Goal: Use online tool/utility: Utilize a website feature to perform a specific function

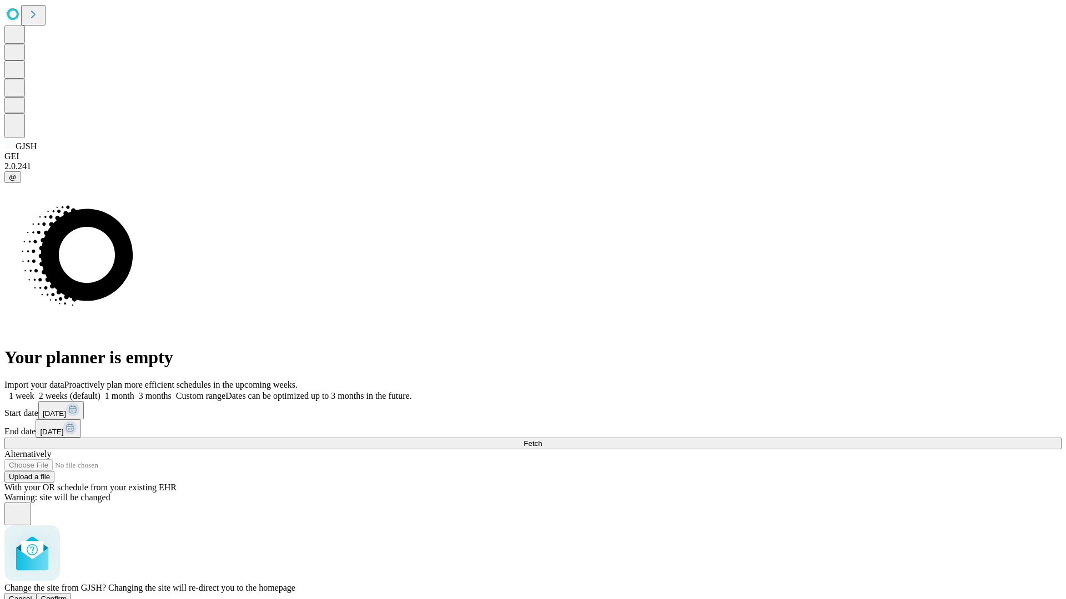
click at [67, 595] on span "Confirm" at bounding box center [54, 599] width 26 height 8
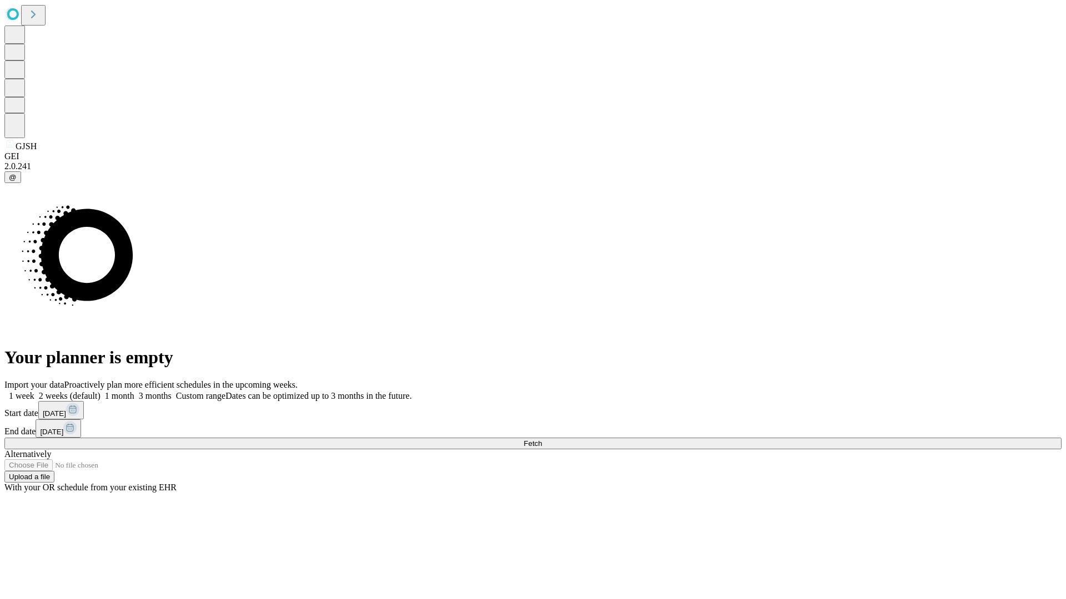
click at [100, 391] on label "2 weeks (default)" at bounding box center [67, 395] width 66 height 9
click at [542, 440] on span "Fetch" at bounding box center [532, 444] width 18 height 8
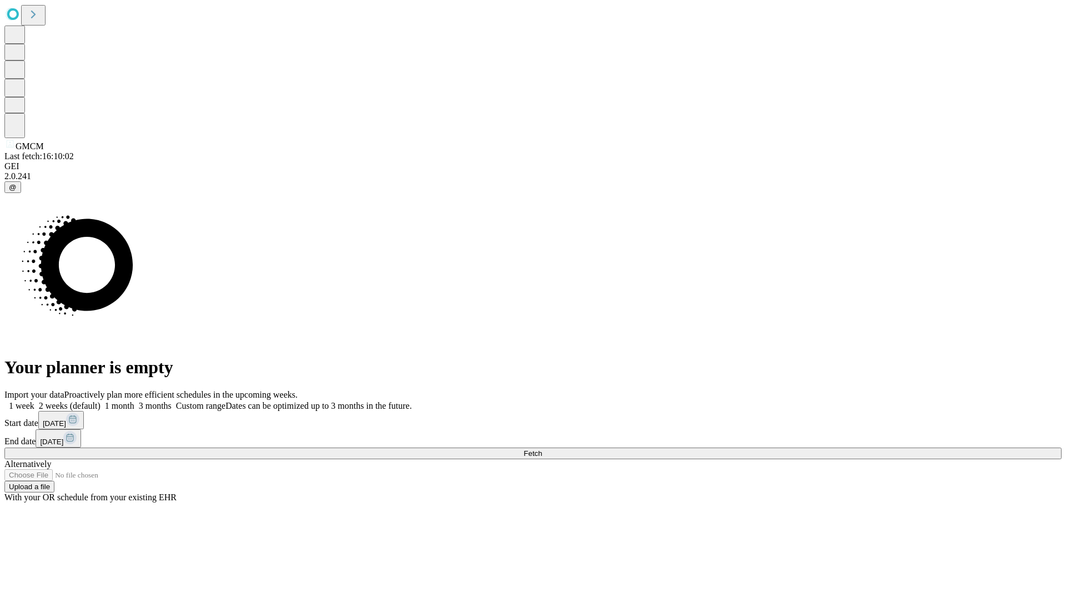
click at [100, 401] on label "2 weeks (default)" at bounding box center [67, 405] width 66 height 9
click at [542, 450] on span "Fetch" at bounding box center [532, 454] width 18 height 8
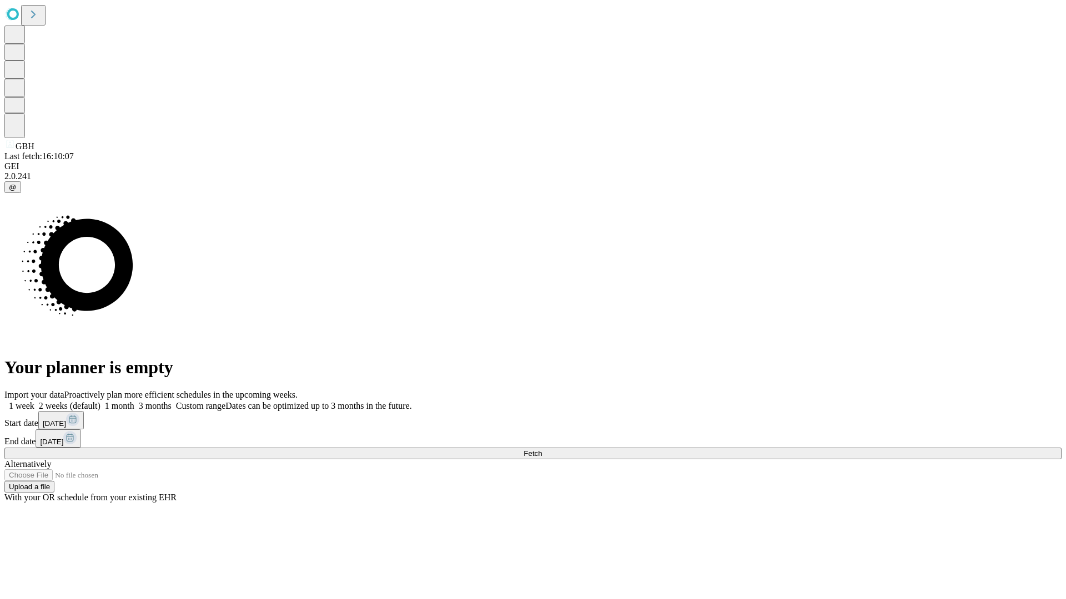
click at [100, 401] on label "2 weeks (default)" at bounding box center [67, 405] width 66 height 9
click at [542, 450] on span "Fetch" at bounding box center [532, 454] width 18 height 8
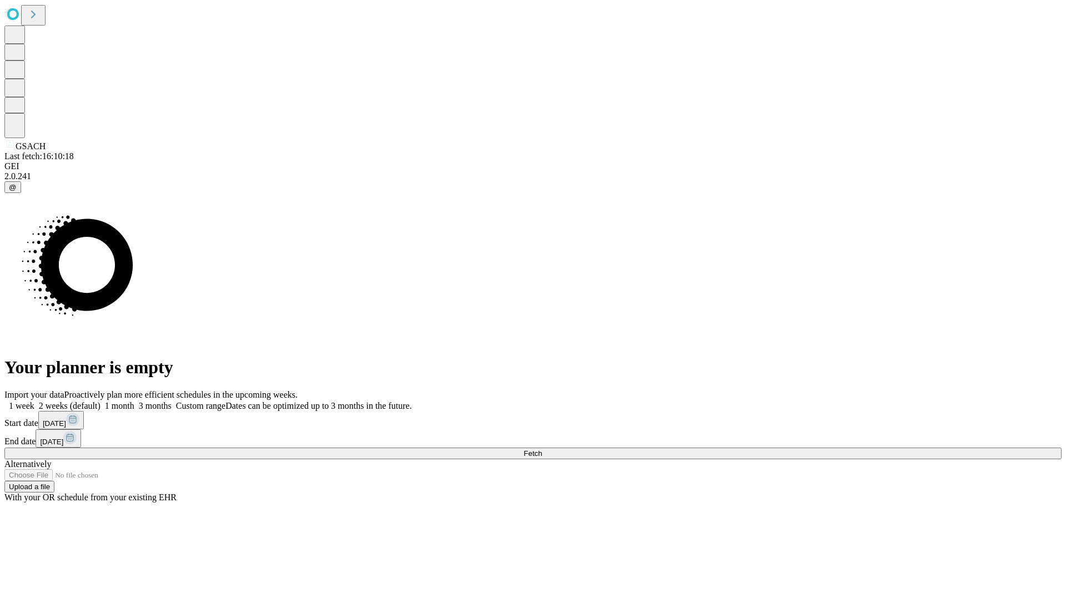
click at [100, 401] on label "2 weeks (default)" at bounding box center [67, 405] width 66 height 9
click at [542, 450] on span "Fetch" at bounding box center [532, 454] width 18 height 8
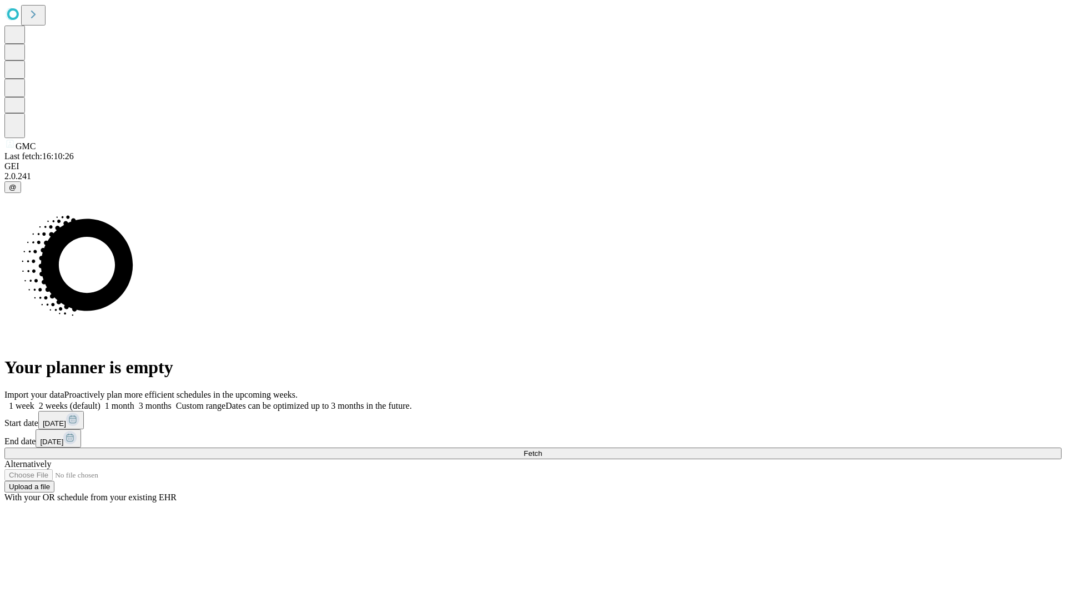
click at [100, 401] on label "2 weeks (default)" at bounding box center [67, 405] width 66 height 9
click at [542, 450] on span "Fetch" at bounding box center [532, 454] width 18 height 8
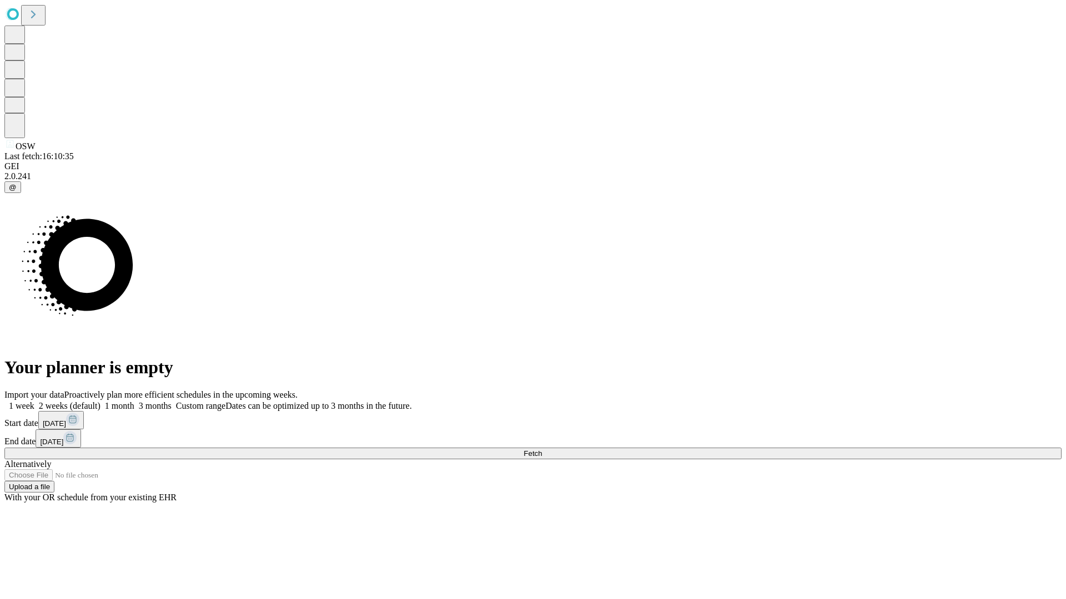
click at [100, 401] on label "2 weeks (default)" at bounding box center [67, 405] width 66 height 9
click at [542, 450] on span "Fetch" at bounding box center [532, 454] width 18 height 8
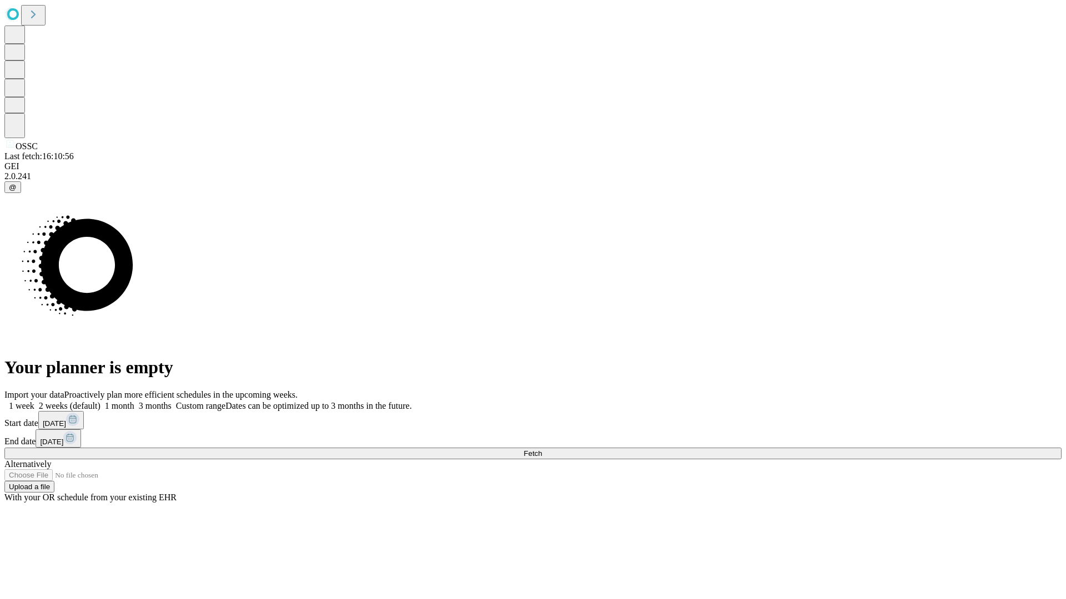
click at [100, 401] on label "2 weeks (default)" at bounding box center [67, 405] width 66 height 9
click at [542, 450] on span "Fetch" at bounding box center [532, 454] width 18 height 8
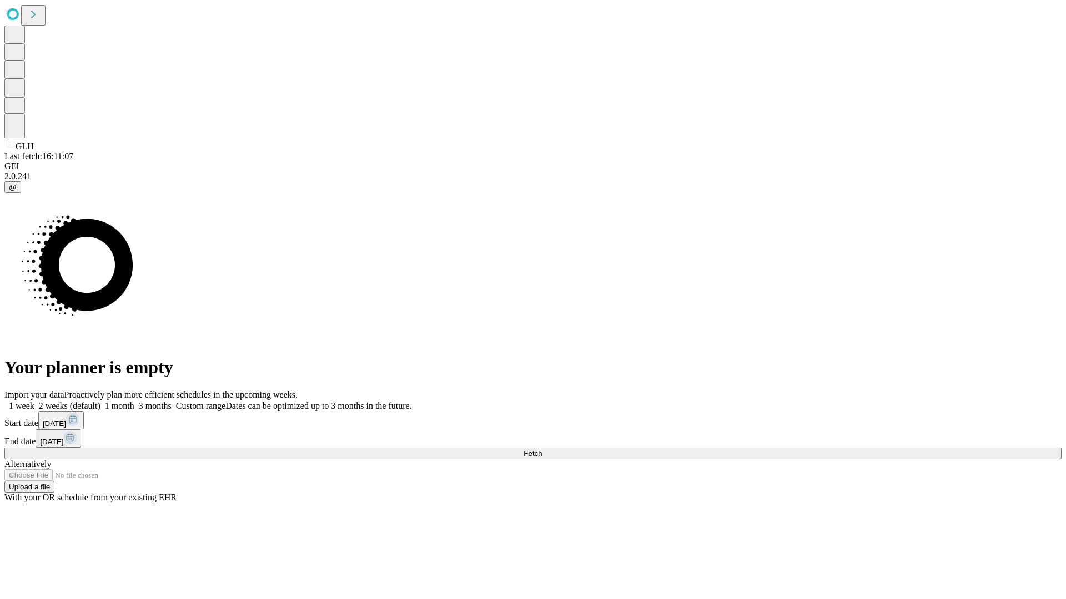
click at [542, 450] on span "Fetch" at bounding box center [532, 454] width 18 height 8
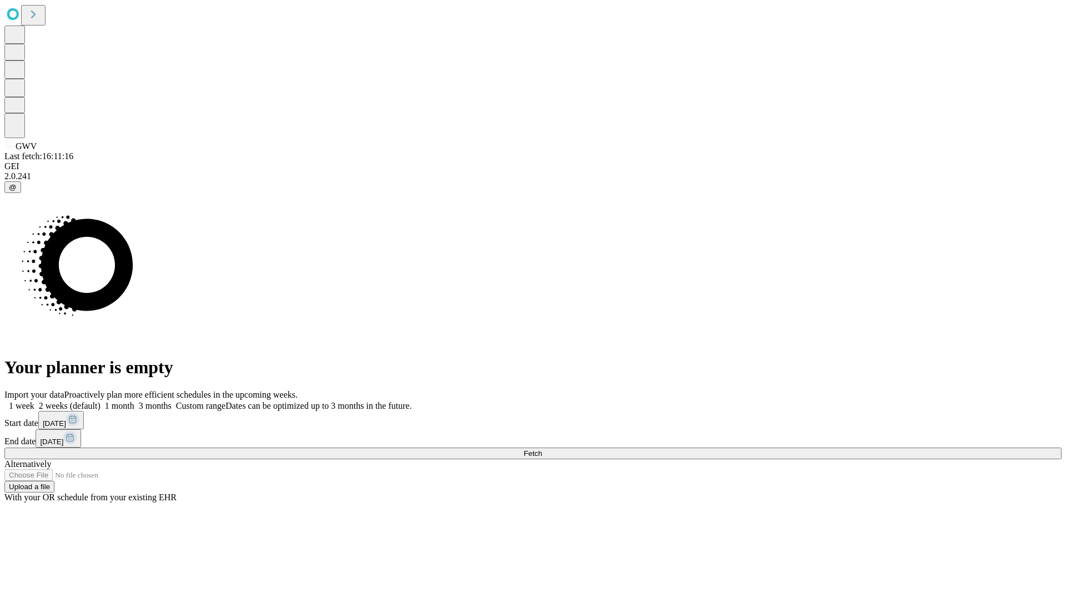
click at [100, 401] on label "2 weeks (default)" at bounding box center [67, 405] width 66 height 9
click at [542, 450] on span "Fetch" at bounding box center [532, 454] width 18 height 8
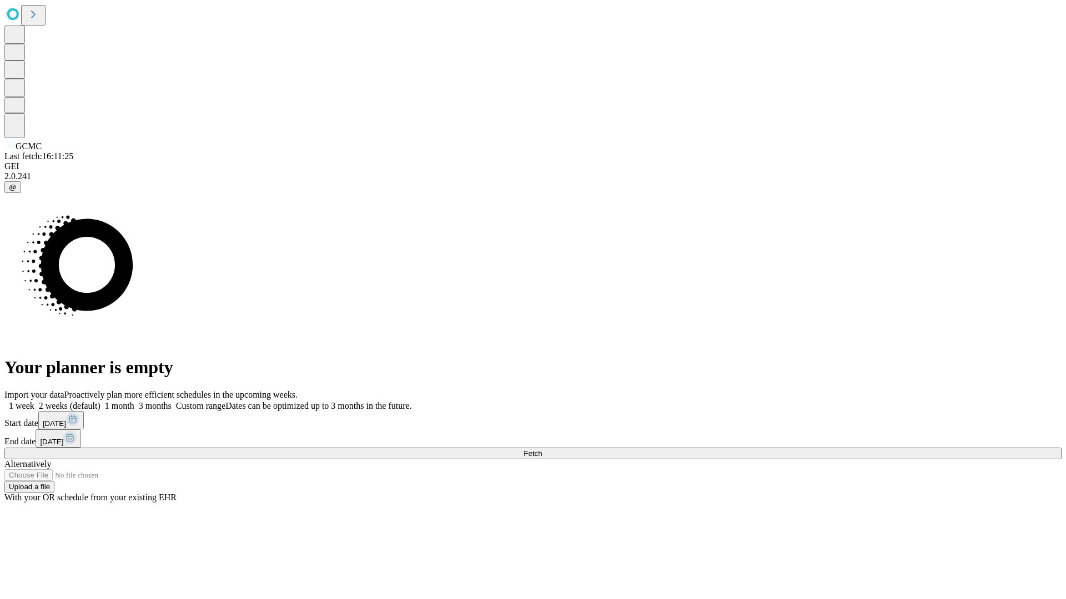
click at [100, 401] on label "2 weeks (default)" at bounding box center [67, 405] width 66 height 9
click at [542, 450] on span "Fetch" at bounding box center [532, 454] width 18 height 8
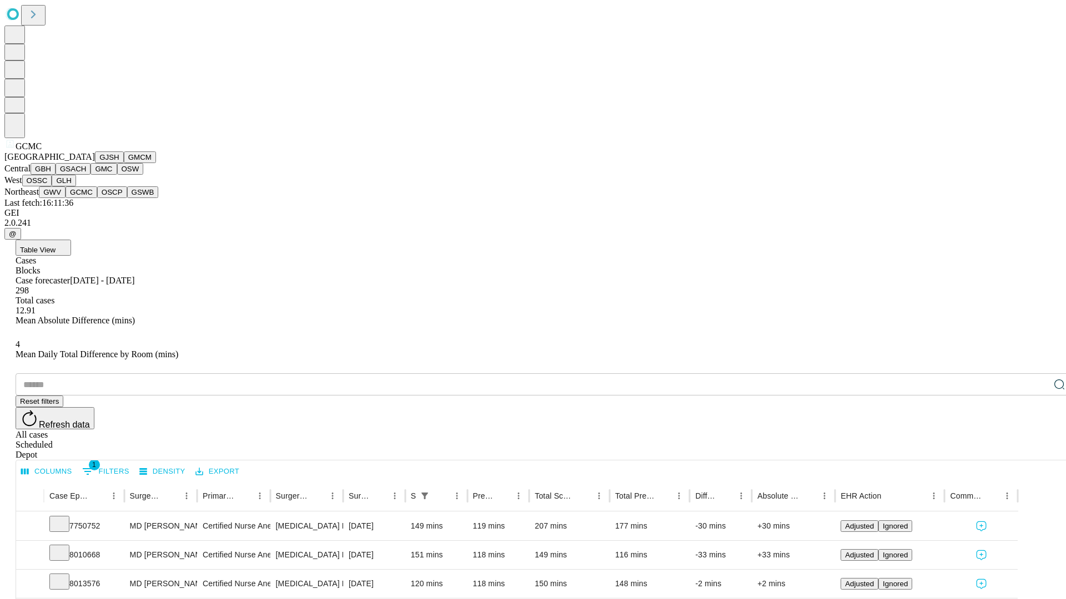
click at [97, 198] on button "OSCP" at bounding box center [112, 192] width 30 height 12
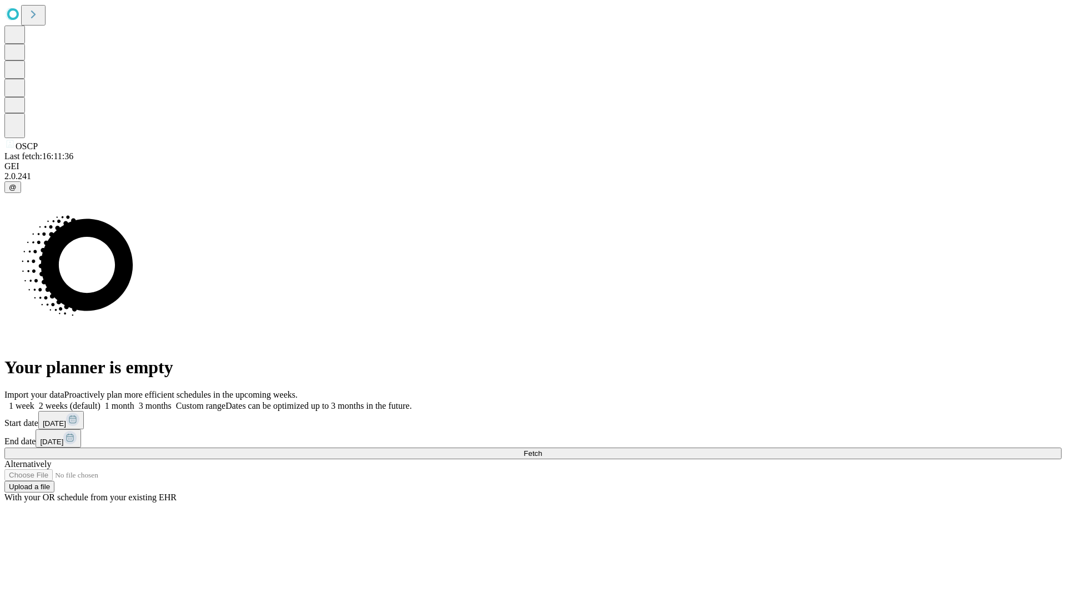
click at [100, 401] on label "2 weeks (default)" at bounding box center [67, 405] width 66 height 9
click at [542, 450] on span "Fetch" at bounding box center [532, 454] width 18 height 8
